Goal: Transaction & Acquisition: Purchase product/service

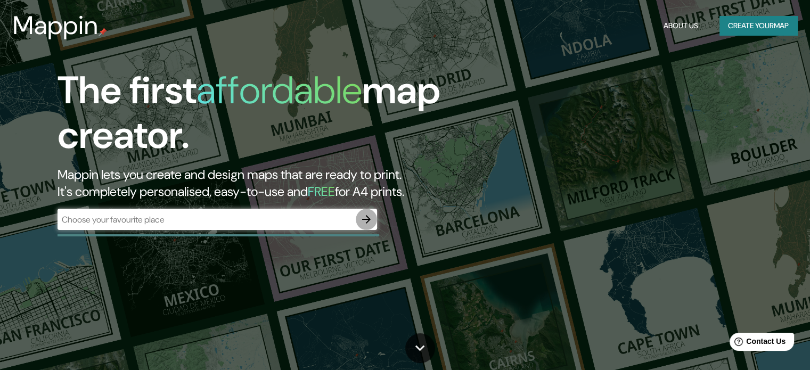
click at [369, 223] on icon "button" at bounding box center [366, 219] width 13 height 13
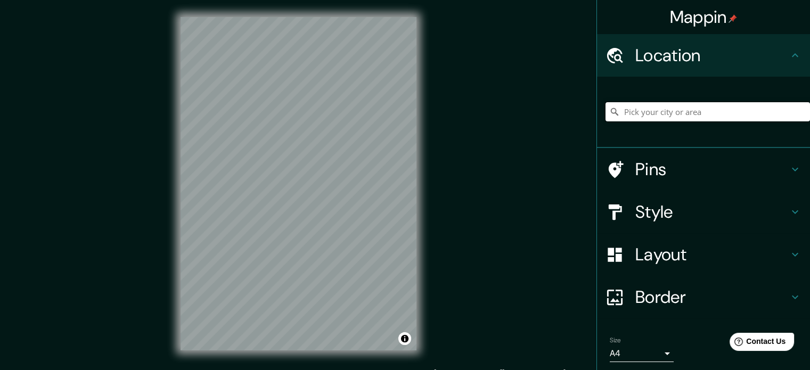
click at [649, 111] on input "Pick your city or area" at bounding box center [708, 111] width 205 height 19
click at [780, 109] on input "[GEOGRAPHIC_DATA], [GEOGRAPHIC_DATA], [GEOGRAPHIC_DATA]" at bounding box center [708, 111] width 205 height 19
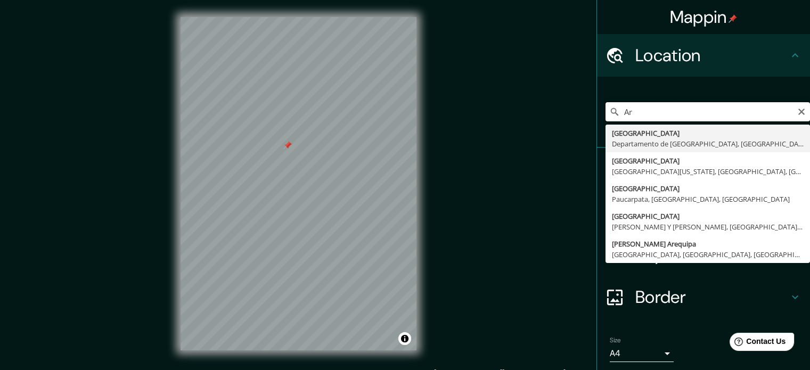
type input "A"
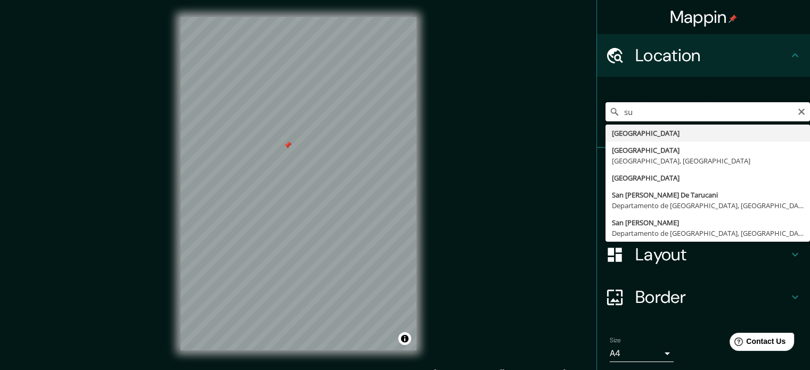
type input "s"
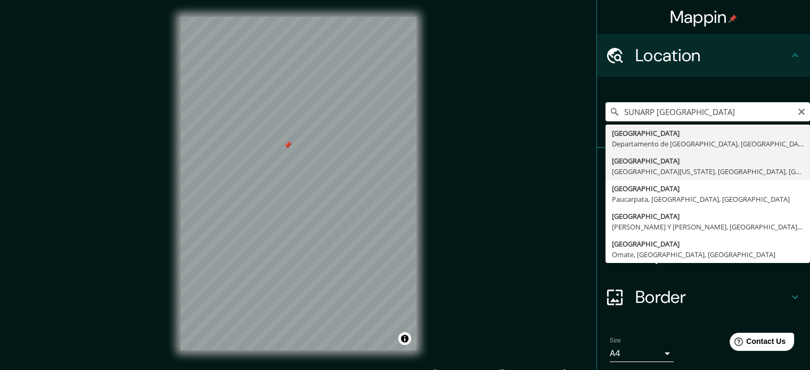
type input "[GEOGRAPHIC_DATA], [GEOGRAPHIC_DATA][US_STATE], [GEOGRAPHIC_DATA], [GEOGRAPHIC_…"
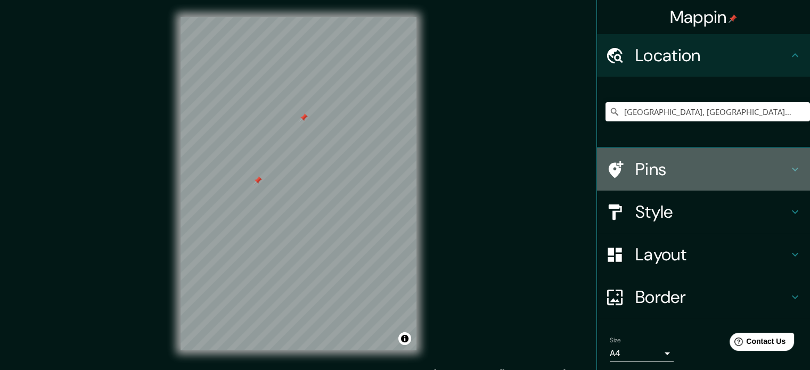
click at [618, 164] on div at bounding box center [621, 169] width 30 height 19
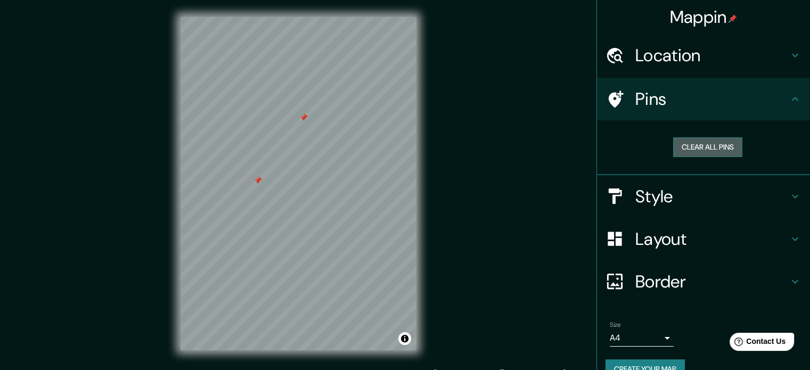
click at [685, 149] on button "Clear all pins" at bounding box center [707, 147] width 69 height 20
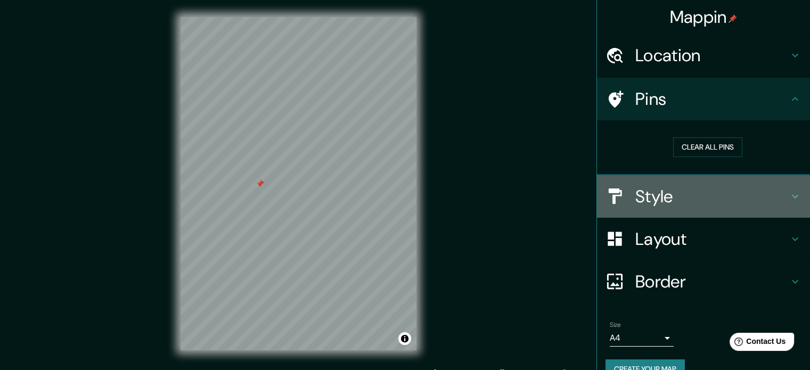
click at [699, 187] on h4 "Style" at bounding box center [712, 196] width 153 height 21
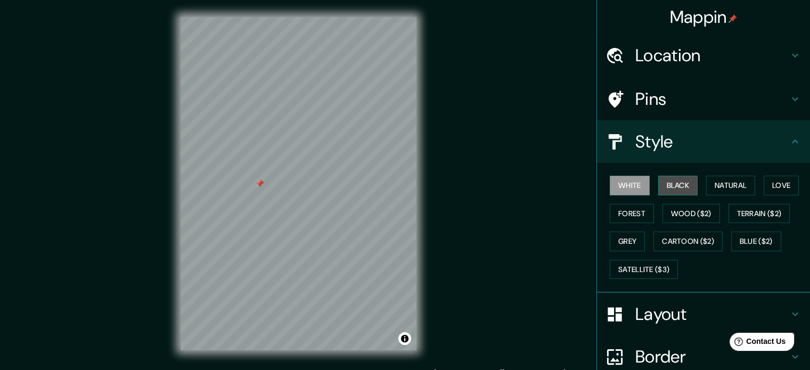
click at [675, 184] on button "Black" at bounding box center [679, 186] width 40 height 20
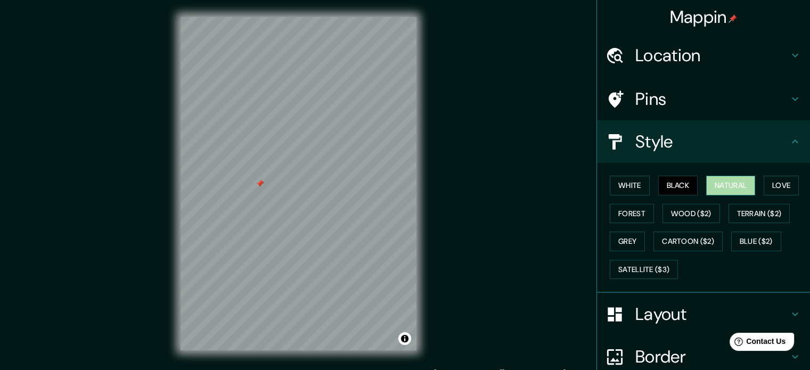
click at [726, 190] on button "Natural" at bounding box center [730, 186] width 49 height 20
click at [764, 189] on button "Love" at bounding box center [781, 186] width 35 height 20
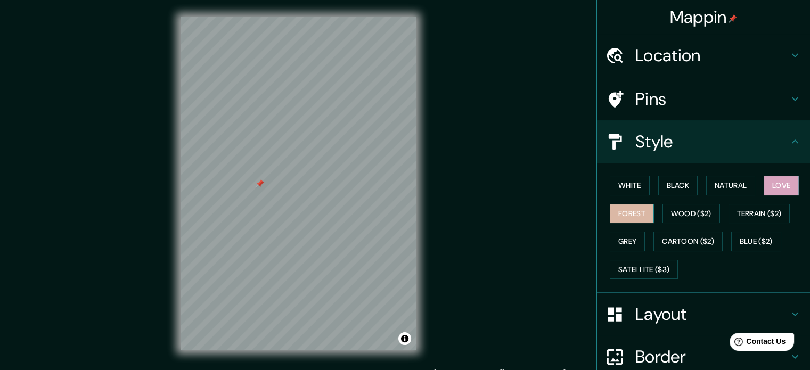
click at [626, 215] on button "Forest" at bounding box center [632, 214] width 44 height 20
click at [620, 238] on button "Grey" at bounding box center [627, 242] width 35 height 20
click at [627, 212] on button "Forest" at bounding box center [632, 214] width 44 height 20
click at [663, 188] on button "Black" at bounding box center [679, 186] width 40 height 20
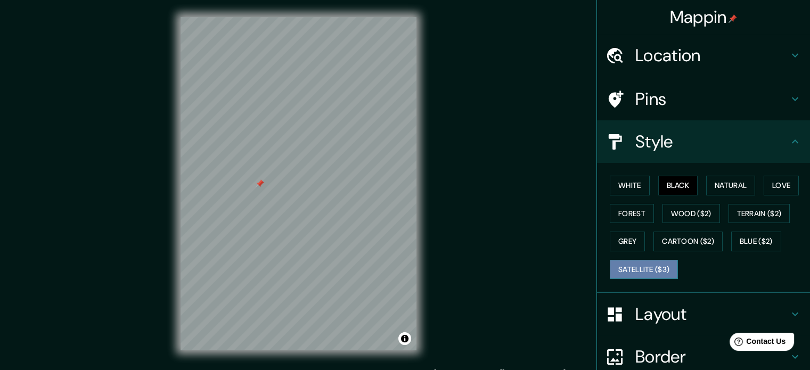
click at [631, 272] on button "Satellite ($3)" at bounding box center [644, 270] width 68 height 20
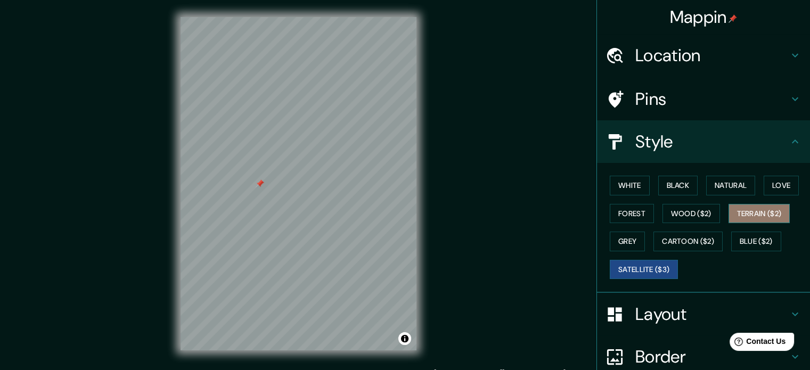
click at [755, 218] on button "Terrain ($2)" at bounding box center [760, 214] width 62 height 20
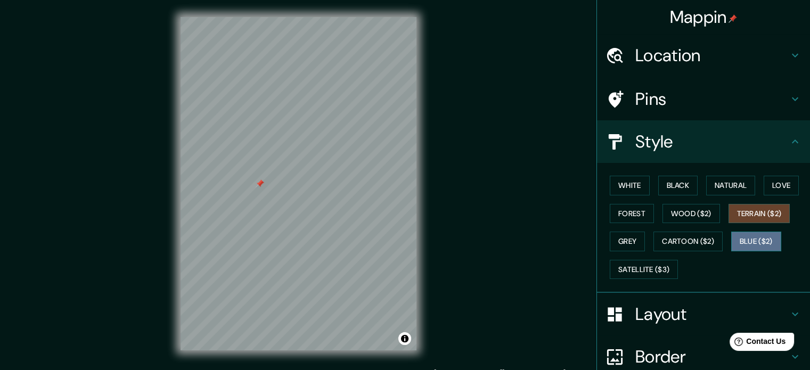
click at [759, 233] on button "Blue ($2)" at bounding box center [757, 242] width 50 height 20
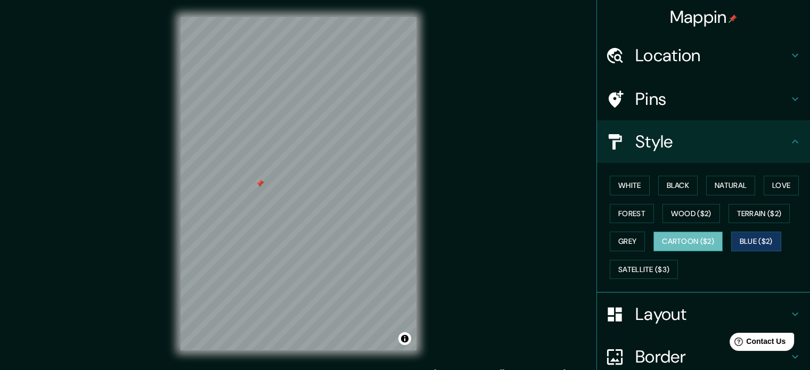
click at [700, 248] on button "Cartoon ($2)" at bounding box center [688, 242] width 69 height 20
click at [633, 187] on button "White" at bounding box center [630, 186] width 40 height 20
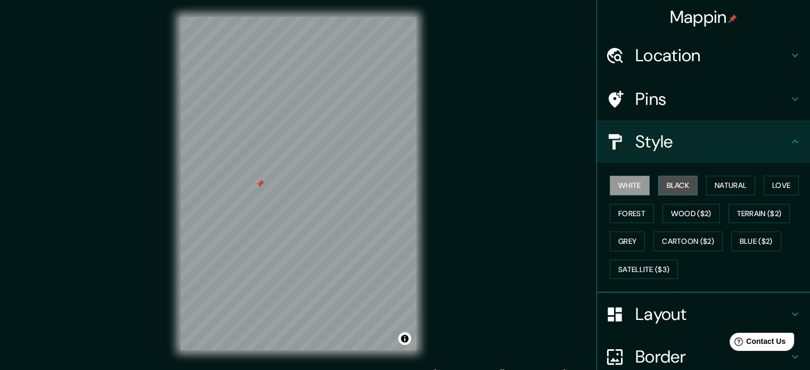
click at [673, 189] on button "Black" at bounding box center [679, 186] width 40 height 20
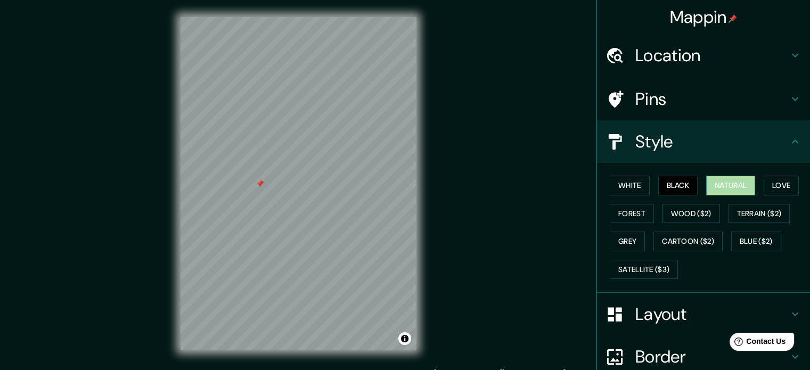
click at [725, 187] on button "Natural" at bounding box center [730, 186] width 49 height 20
click at [615, 248] on button "Grey" at bounding box center [627, 242] width 35 height 20
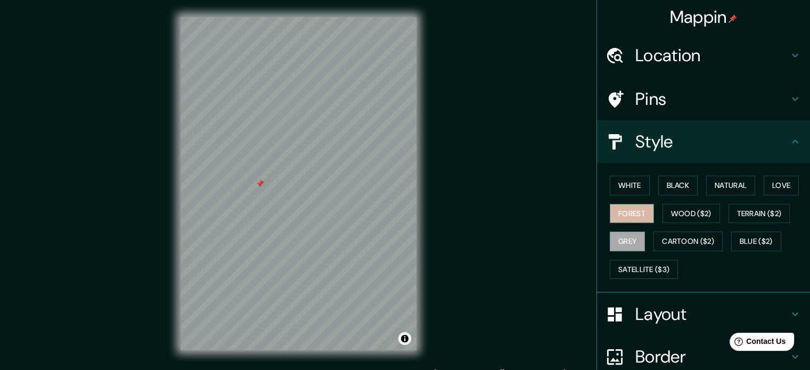
click at [614, 205] on button "Forest" at bounding box center [632, 214] width 44 height 20
click at [768, 183] on button "Love" at bounding box center [781, 186] width 35 height 20
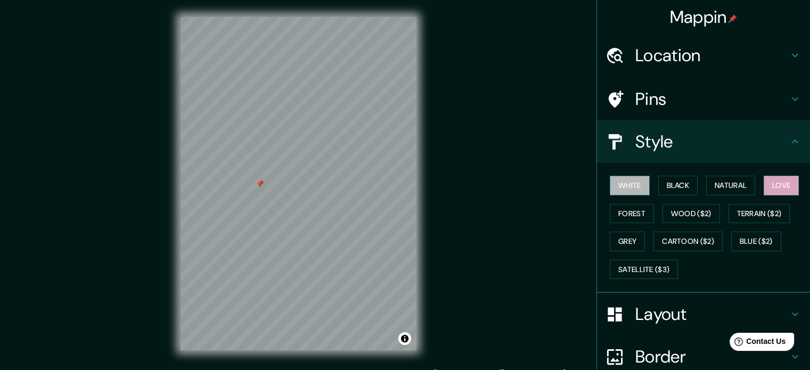
click at [631, 181] on button "White" at bounding box center [630, 186] width 40 height 20
click at [667, 181] on button "Black" at bounding box center [679, 186] width 40 height 20
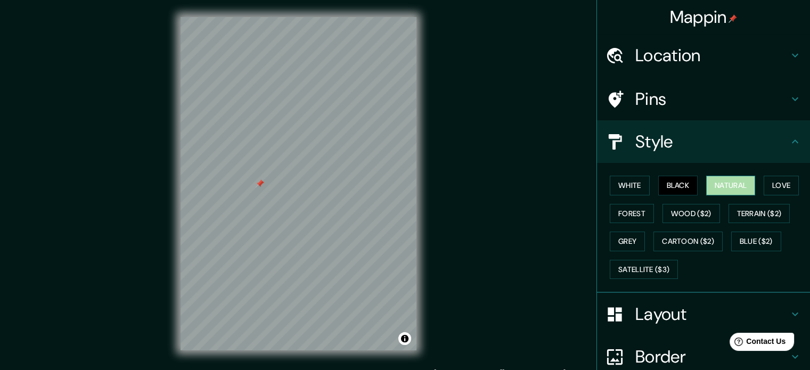
click at [721, 183] on button "Natural" at bounding box center [730, 186] width 49 height 20
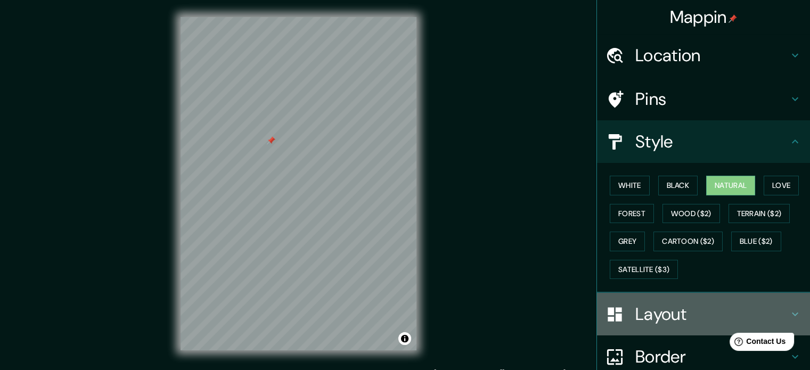
click at [656, 304] on h4 "Layout" at bounding box center [712, 314] width 153 height 21
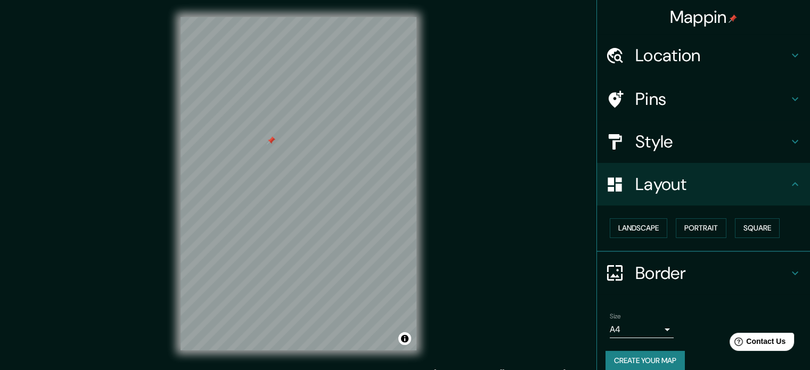
scroll to position [12, 0]
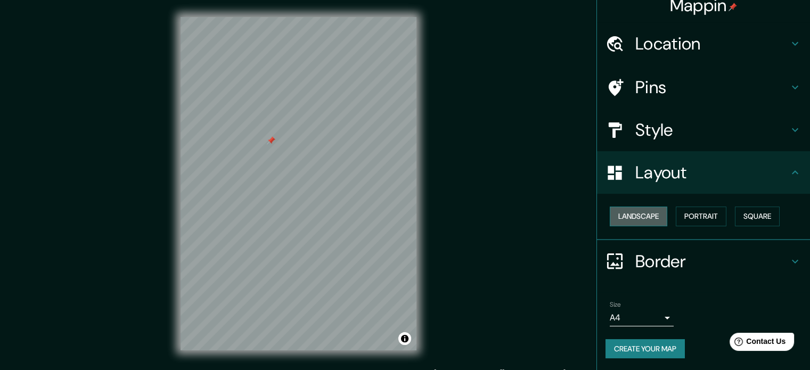
click at [640, 221] on button "Landscape" at bounding box center [639, 217] width 58 height 20
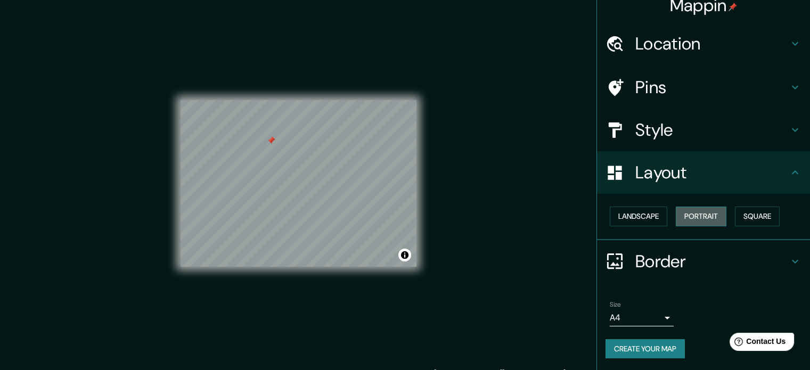
click at [676, 215] on button "Portrait" at bounding box center [701, 217] width 51 height 20
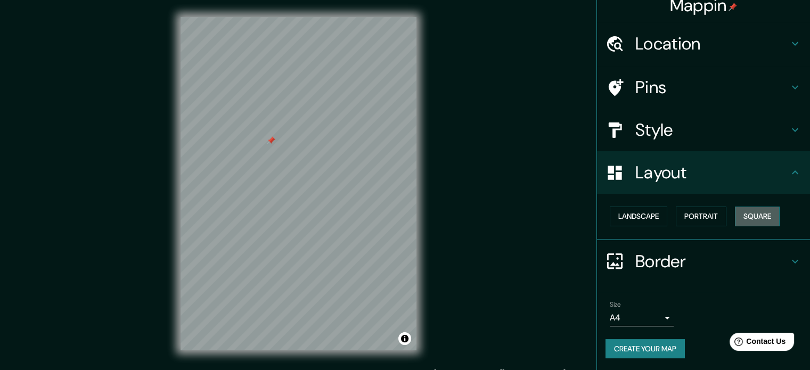
click at [741, 217] on button "Square" at bounding box center [757, 217] width 45 height 20
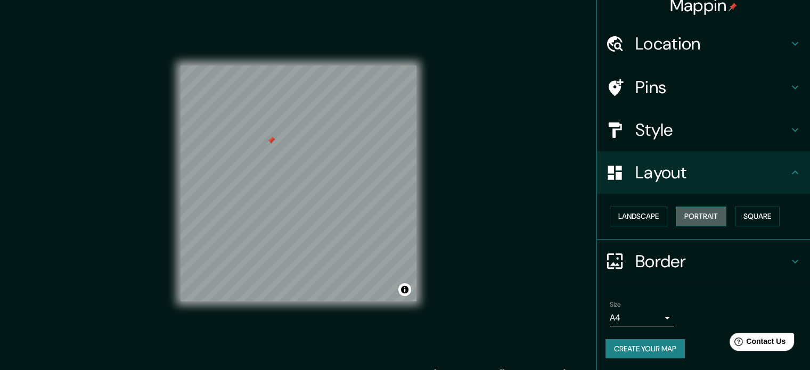
click at [693, 218] on button "Portrait" at bounding box center [701, 217] width 51 height 20
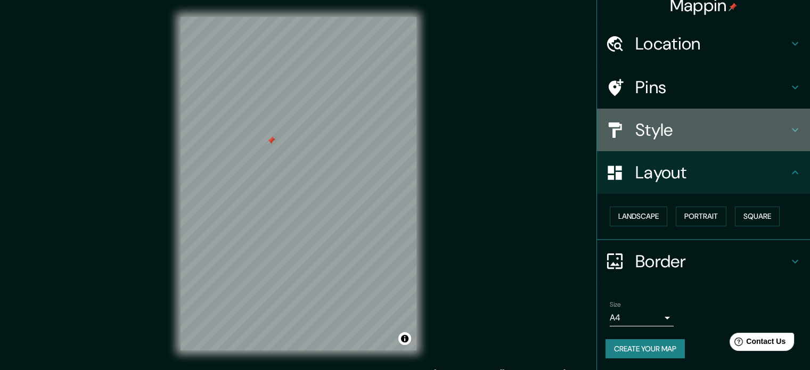
click at [694, 128] on h4 "Style" at bounding box center [712, 129] width 153 height 21
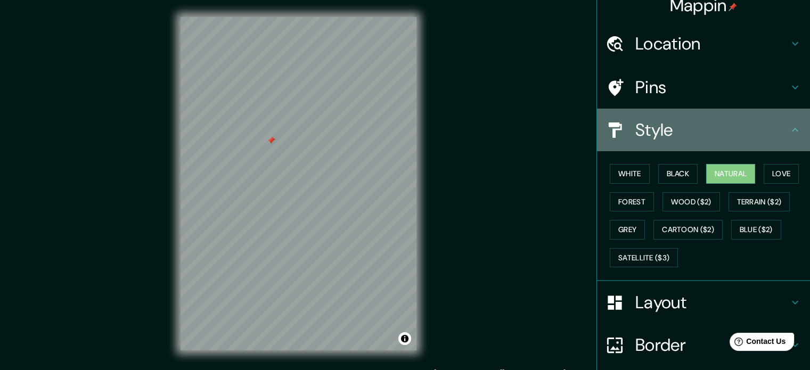
click at [694, 128] on h4 "Style" at bounding box center [712, 129] width 153 height 21
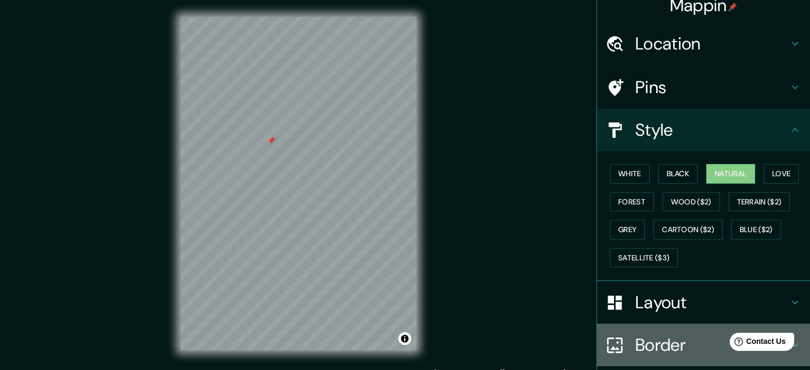
click at [648, 338] on h4 "Border" at bounding box center [712, 345] width 153 height 21
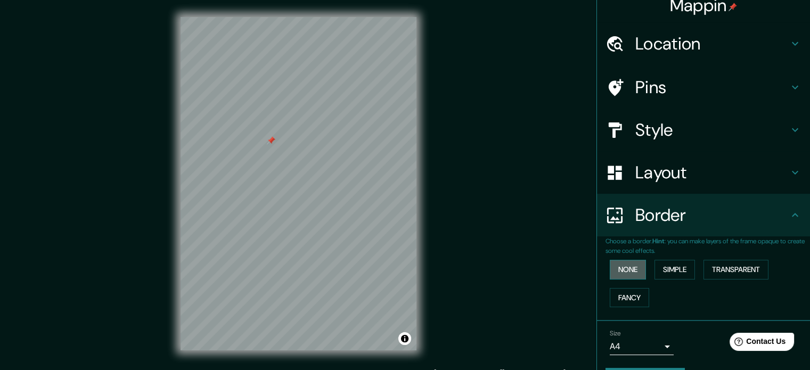
click at [622, 270] on button "None" at bounding box center [628, 270] width 36 height 20
click at [664, 264] on button "Simple" at bounding box center [675, 270] width 40 height 20
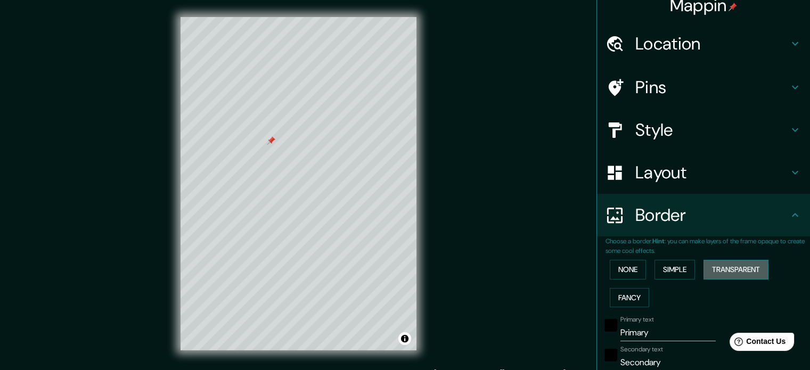
click at [718, 269] on button "Transparent" at bounding box center [736, 270] width 65 height 20
click at [624, 301] on button "Fancy" at bounding box center [629, 298] width 39 height 20
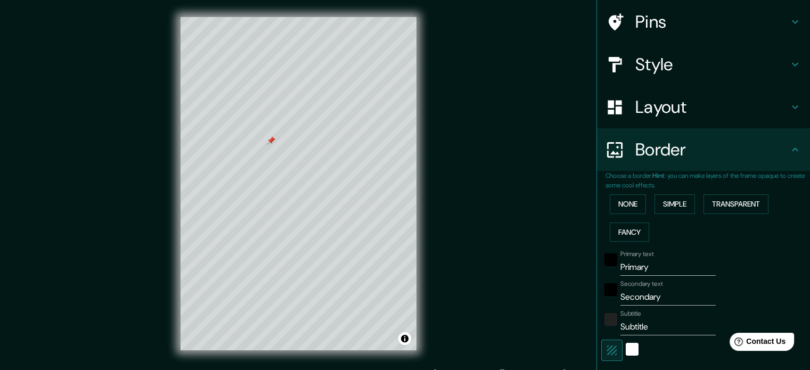
scroll to position [97, 0]
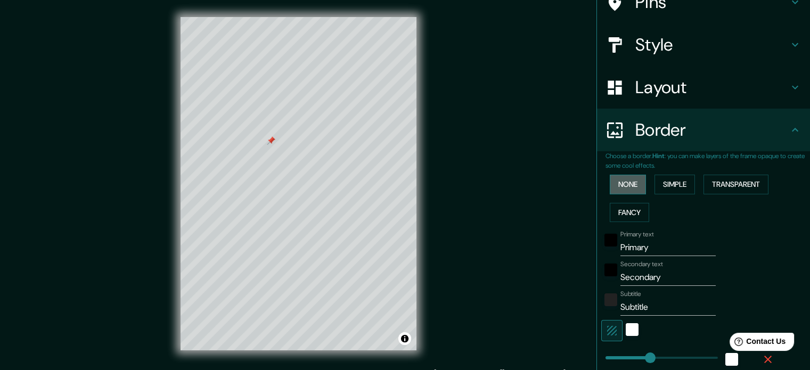
click at [622, 180] on button "None" at bounding box center [628, 185] width 36 height 20
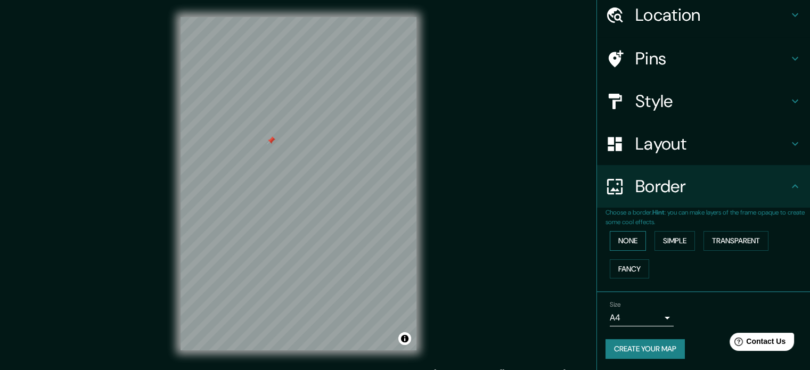
scroll to position [14, 0]
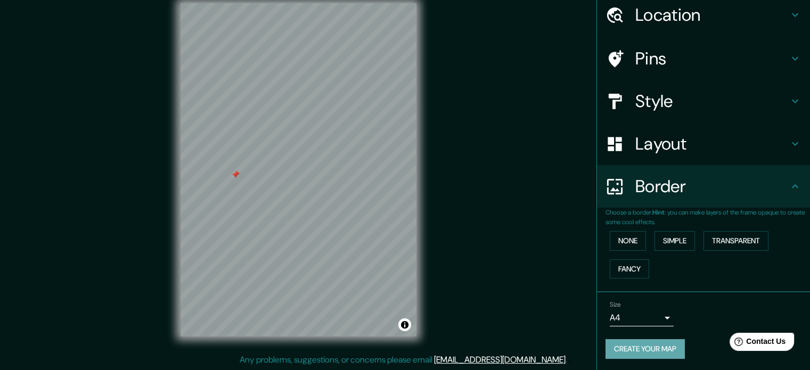
click at [636, 347] on button "Create your map" at bounding box center [645, 349] width 79 height 20
click at [664, 346] on button "Create your map" at bounding box center [645, 349] width 79 height 20
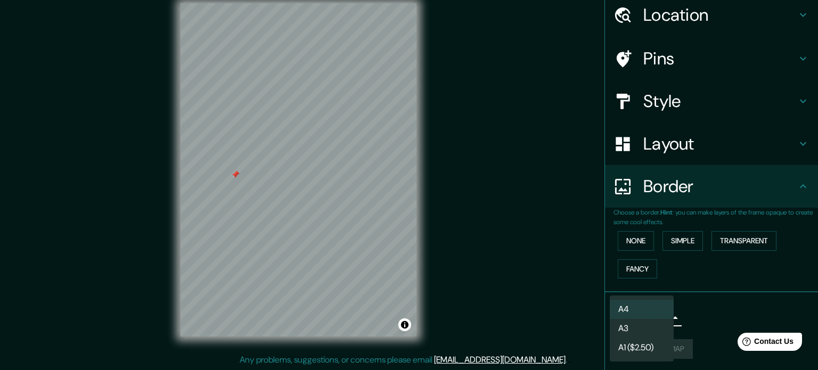
click at [655, 311] on body "Mappin Location [GEOGRAPHIC_DATA], [GEOGRAPHIC_DATA][US_STATE], [GEOGRAPHIC_DAT…" at bounding box center [409, 171] width 818 height 370
click at [655, 311] on li "A4" at bounding box center [642, 309] width 64 height 19
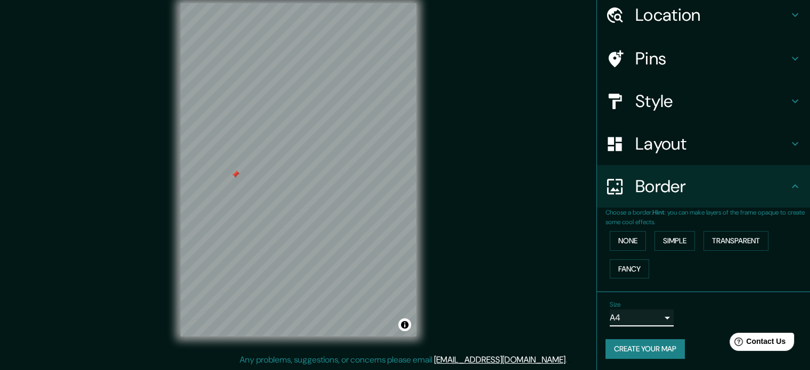
scroll to position [0, 0]
